Goal: Task Accomplishment & Management: Manage account settings

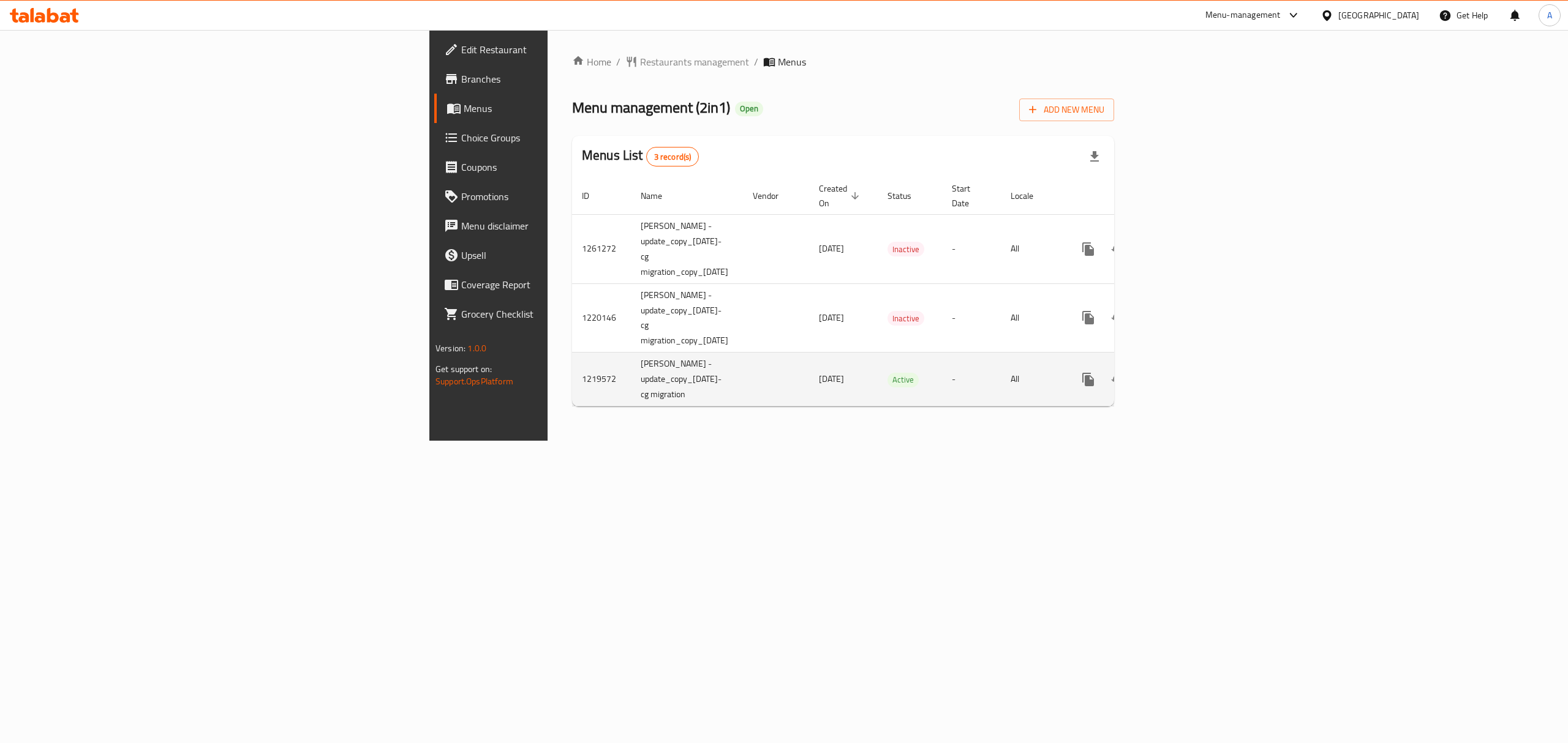
click at [1191, 365] on link "enhanced table" at bounding box center [1176, 379] width 29 height 29
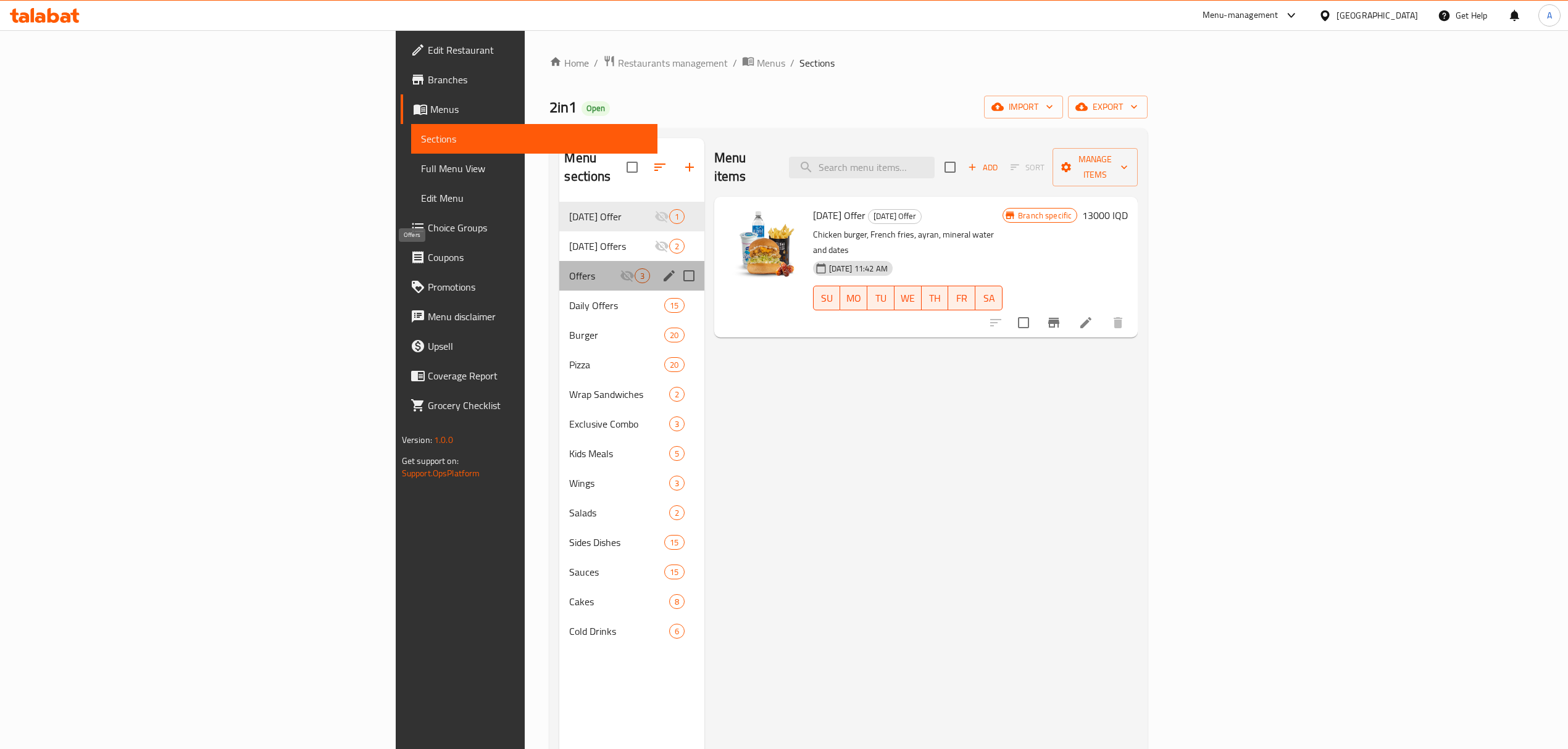
click at [569, 269] on span "Offers" at bounding box center [594, 276] width 50 height 15
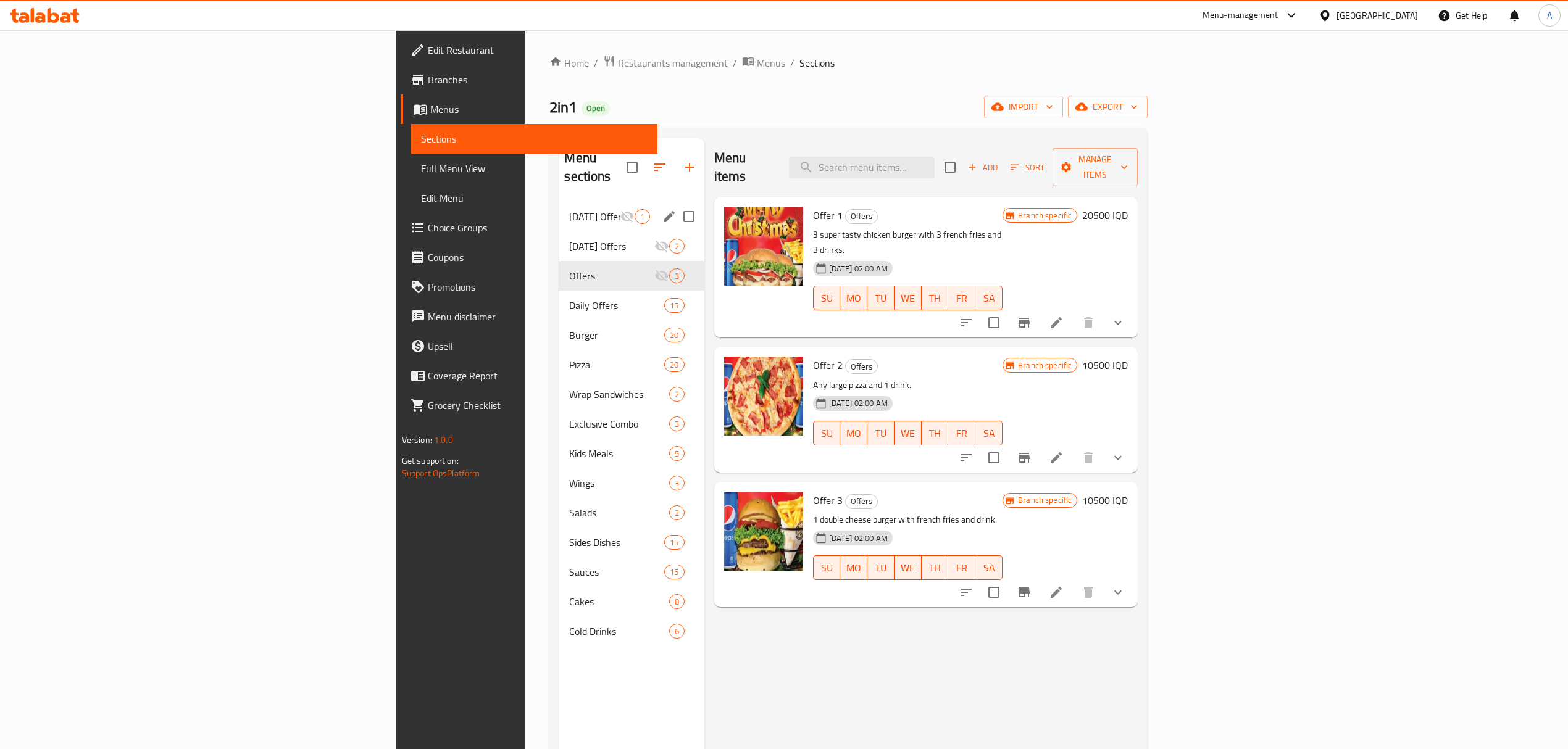
click at [569, 210] on span "[DATE] Offer" at bounding box center [594, 217] width 50 height 15
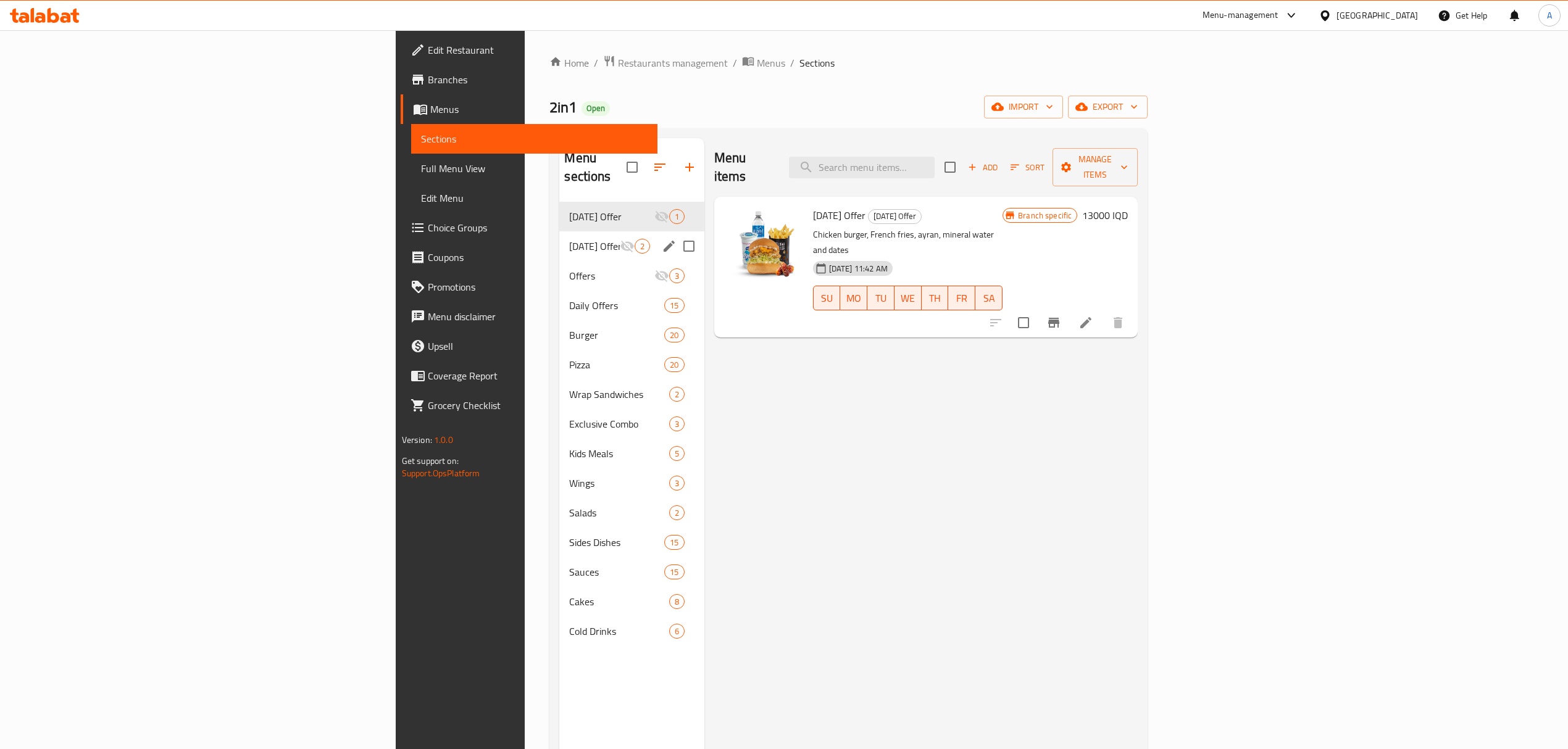
click at [559, 240] on div "[DATE] Offers 2" at bounding box center [631, 245] width 144 height 30
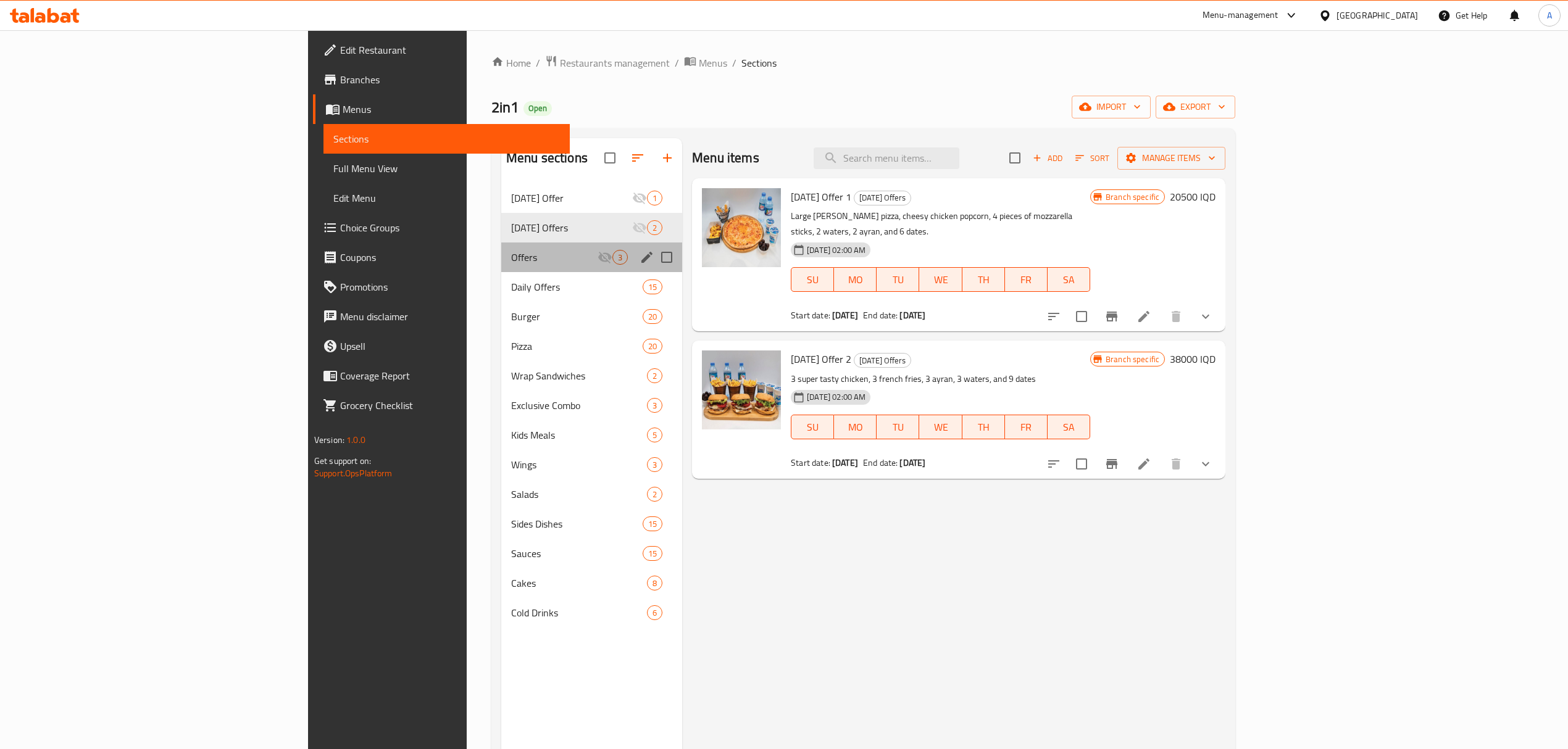
click at [501, 248] on div "Offers 3" at bounding box center [591, 257] width 181 height 30
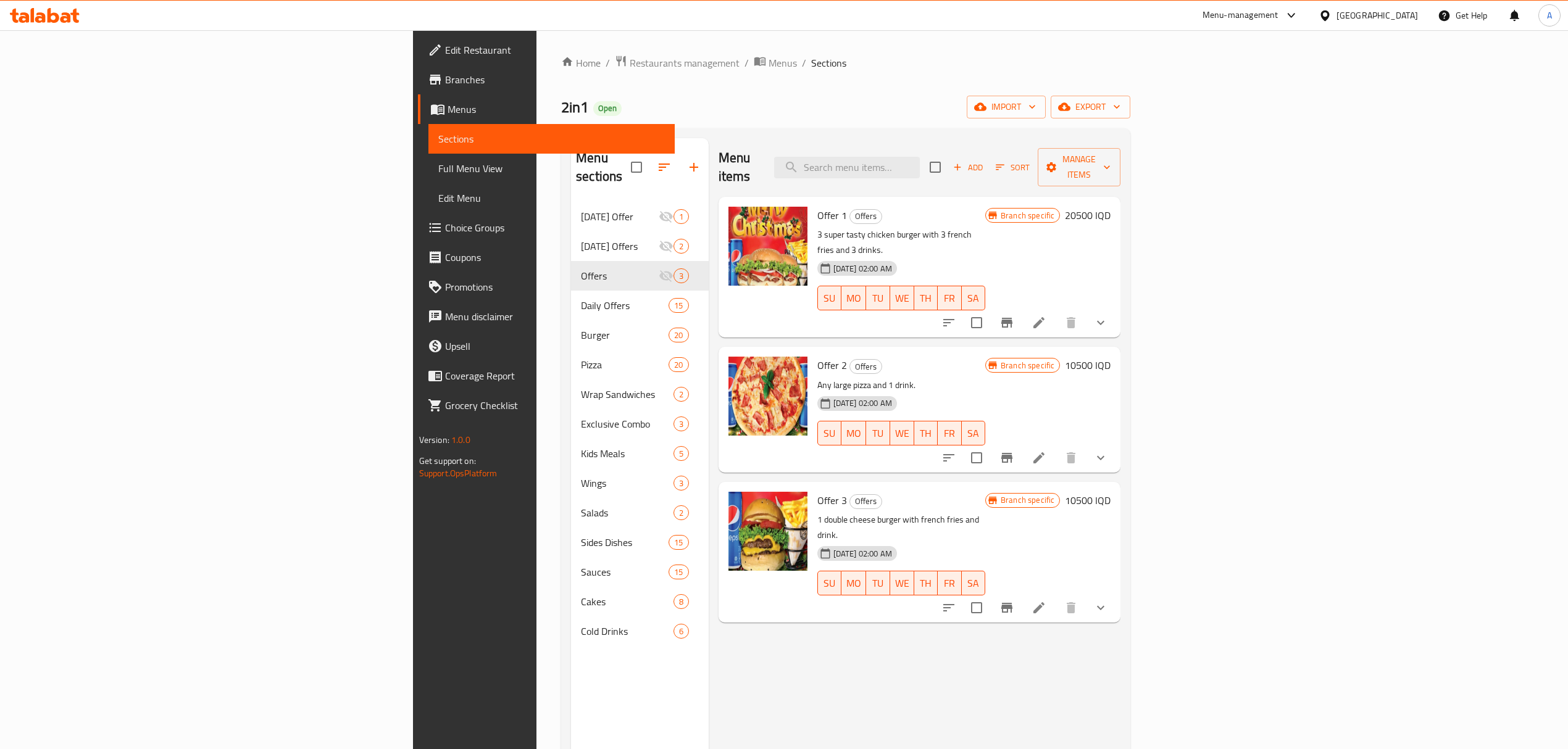
click at [537, 211] on div "Home / Restaurants management / Menus / Sections 2in1 Open import export Menu s…" at bounding box center [846, 477] width 618 height 892
